Goal: Answer question/provide support

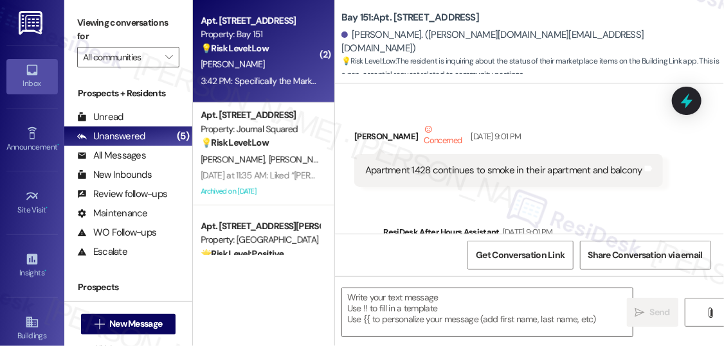
scroll to position [129, 0]
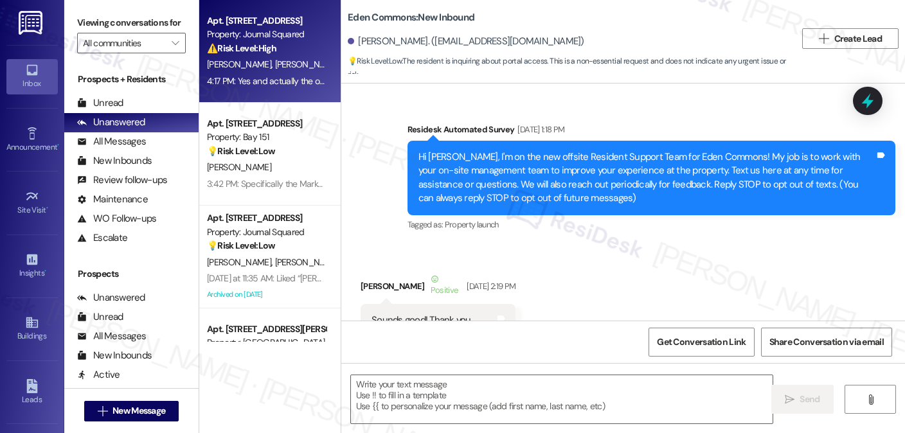
scroll to position [7615, 0]
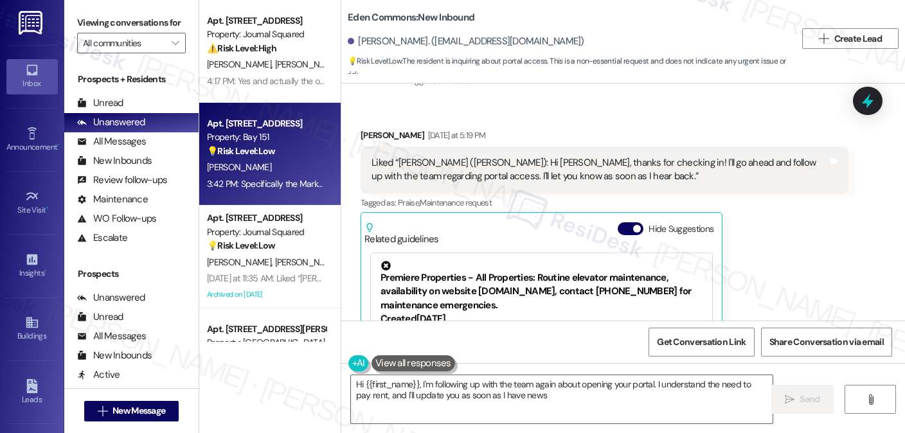
type textarea "Hi {{first_name}}, I'm following up with the team again about opening your port…"
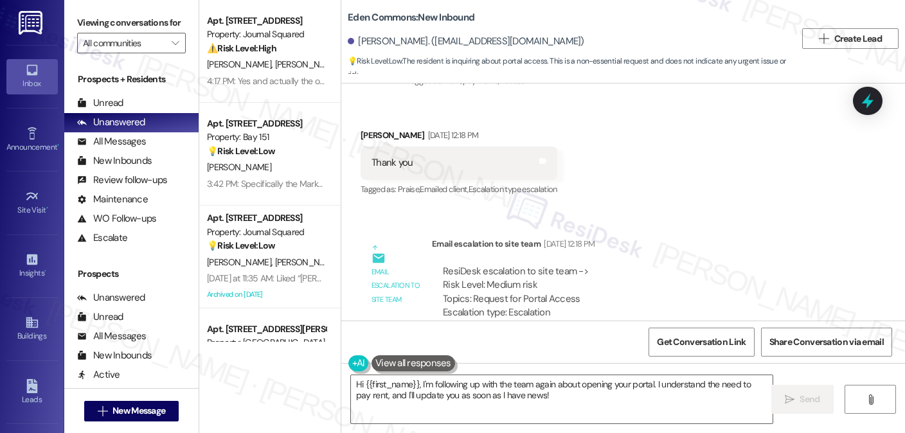
scroll to position [5109, 0]
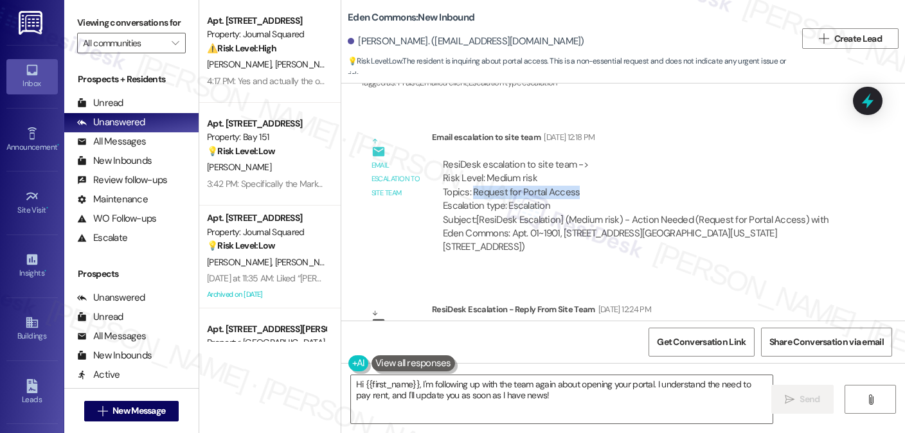
drag, startPoint x: 465, startPoint y: 107, endPoint x: 578, endPoint y: 107, distance: 113.1
click at [578, 158] on div "ResiDesk escalation to site team -> Risk Level: Medium risk Topics: Request for…" at bounding box center [640, 185] width 395 height 55
copy div "Request for Portal Access"
click at [163, 30] on label "Viewing conversations for" at bounding box center [131, 23] width 109 height 20
click at [134, 25] on label "Viewing conversations for" at bounding box center [131, 23] width 109 height 20
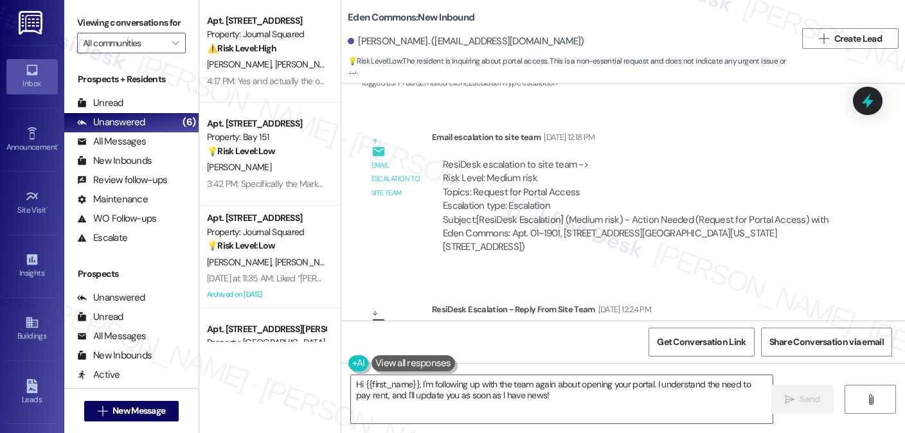
click at [170, 22] on label "Viewing conversations for" at bounding box center [131, 23] width 109 height 20
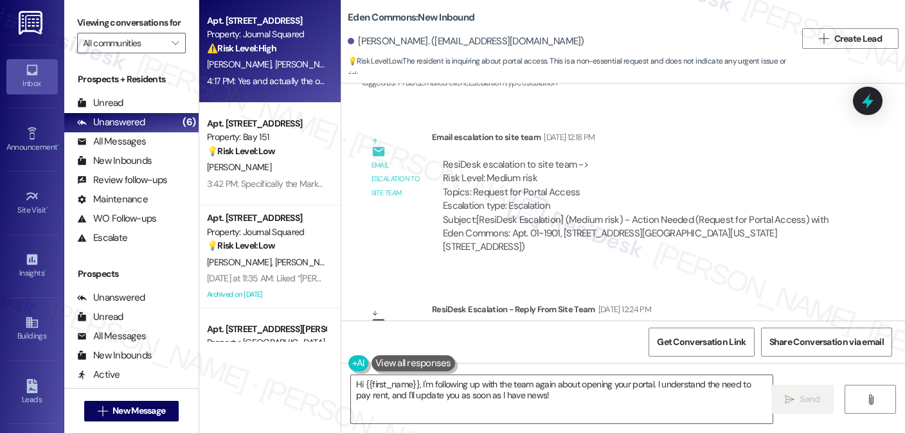
click at [217, 28] on div "Property: Journal Squared" at bounding box center [266, 34] width 119 height 13
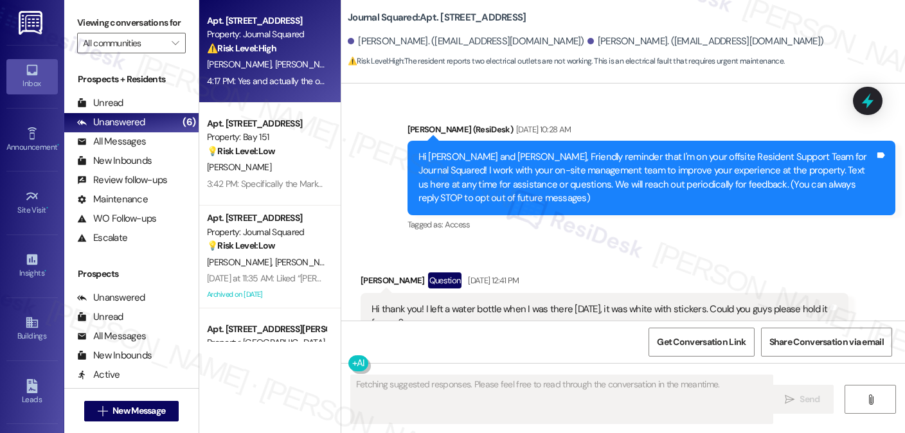
scroll to position [35242, 0]
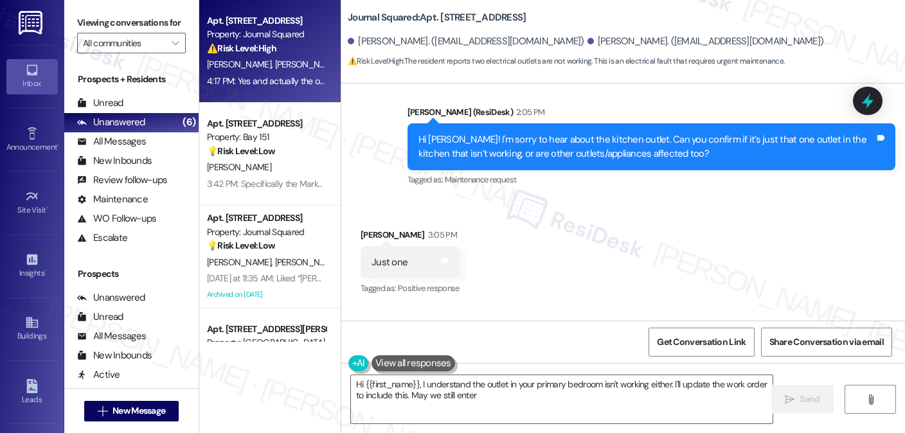
type textarea "Hi {{first_name}}, I understand the outlet in your primary bedroom isn't workin…"
